Goal: Find specific page/section: Find specific page/section

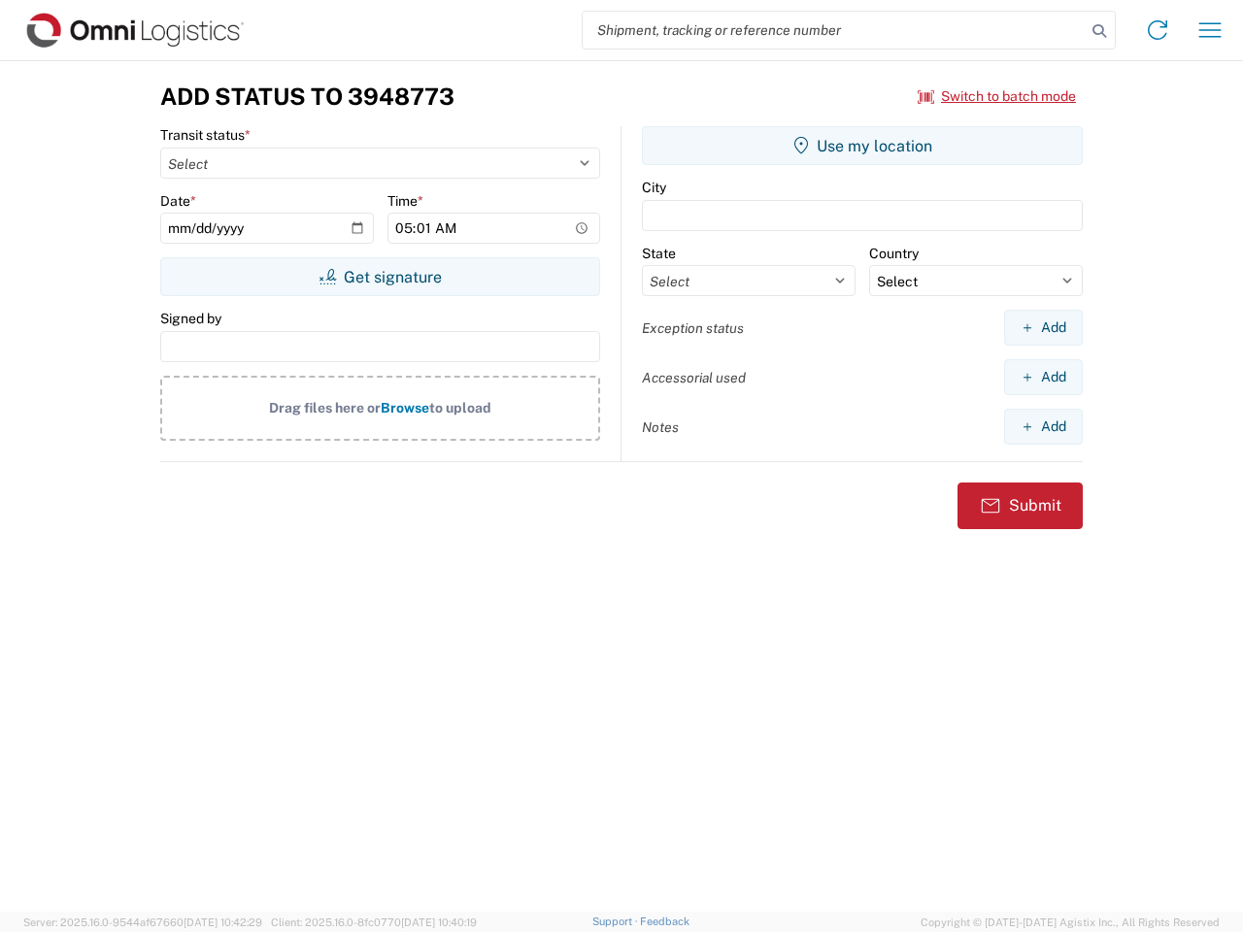
click at [834, 30] on input "search" at bounding box center [834, 30] width 503 height 37
click at [1099, 31] on icon at bounding box center [1099, 30] width 27 height 27
click at [1158, 30] on icon at bounding box center [1157, 30] width 31 height 31
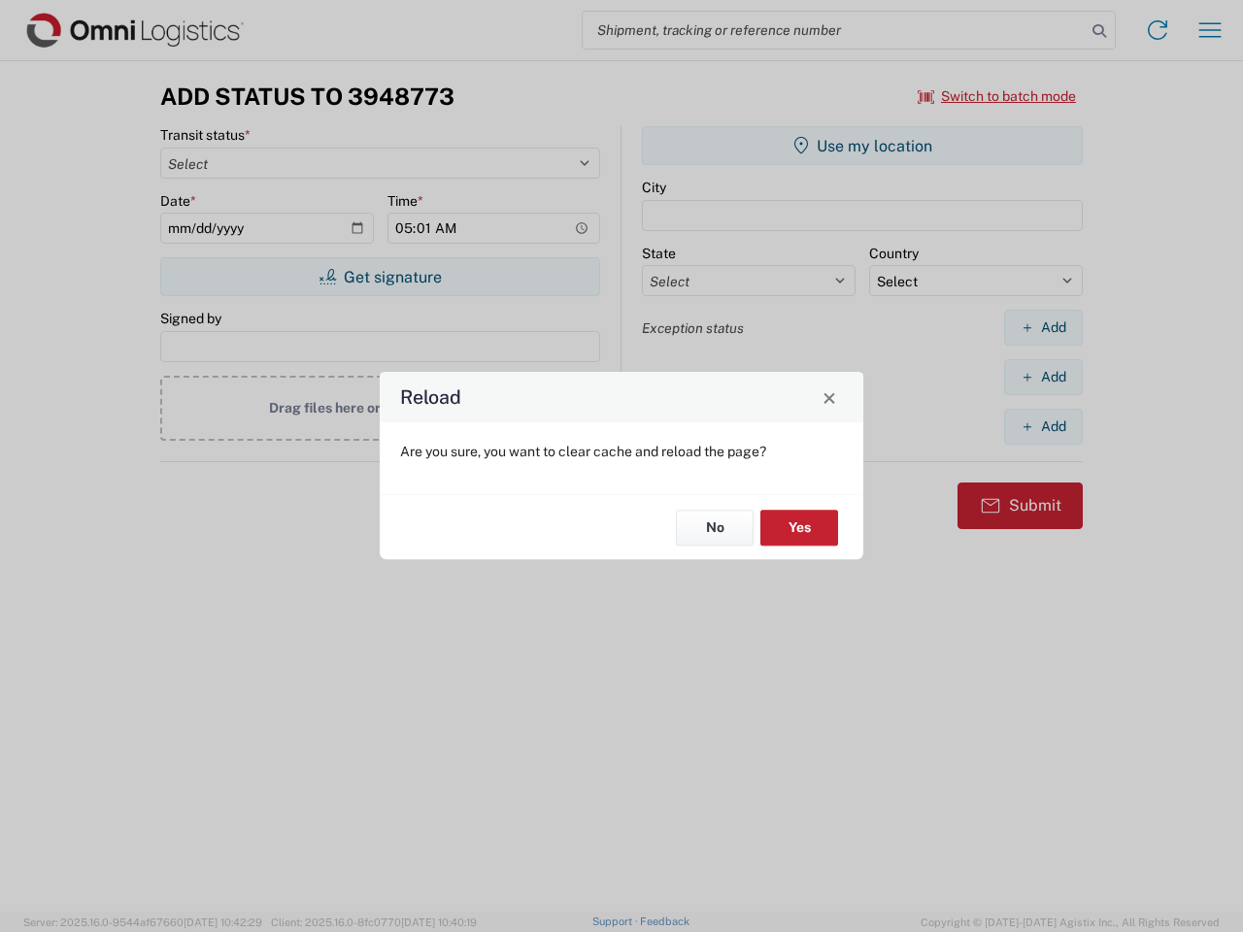
click at [1210, 30] on div "Reload Are you sure, you want to clear cache and reload the page? No Yes" at bounding box center [621, 466] width 1243 height 932
click at [997, 96] on div "Reload Are you sure, you want to clear cache and reload the page? No Yes" at bounding box center [621, 466] width 1243 height 932
click at [380, 277] on div "Reload Are you sure, you want to clear cache and reload the page? No Yes" at bounding box center [621, 466] width 1243 height 932
click at [862, 146] on div "Reload Are you sure, you want to clear cache and reload the page? No Yes" at bounding box center [621, 466] width 1243 height 932
click at [1043, 327] on div "Reload Are you sure, you want to clear cache and reload the page? No Yes" at bounding box center [621, 466] width 1243 height 932
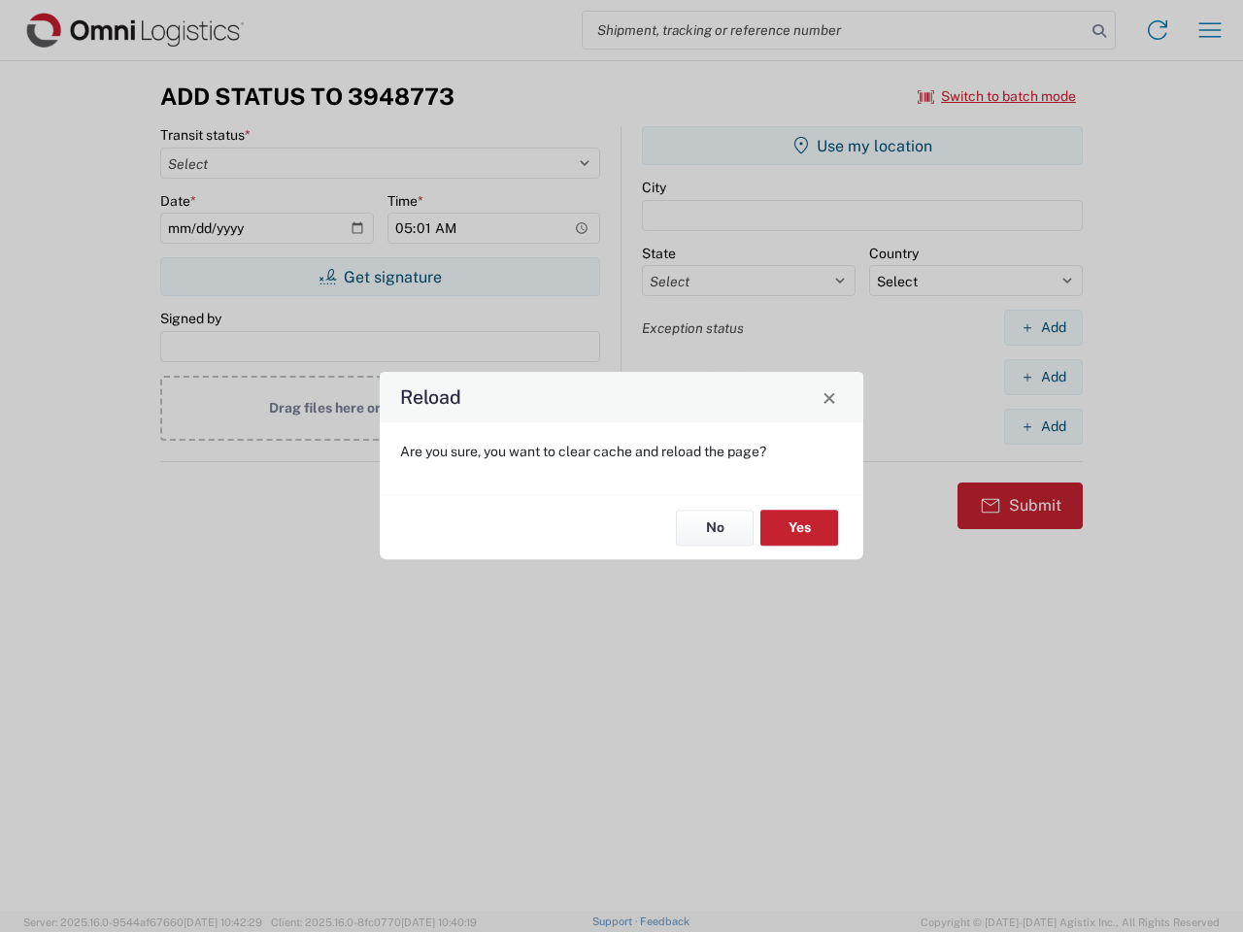
click at [1043, 377] on div "Reload Are you sure, you want to clear cache and reload the page? No Yes" at bounding box center [621, 466] width 1243 height 932
click at [1043, 426] on div "Reload Are you sure, you want to clear cache and reload the page? No Yes" at bounding box center [621, 466] width 1243 height 932
